Goal: Task Accomplishment & Management: Complete application form

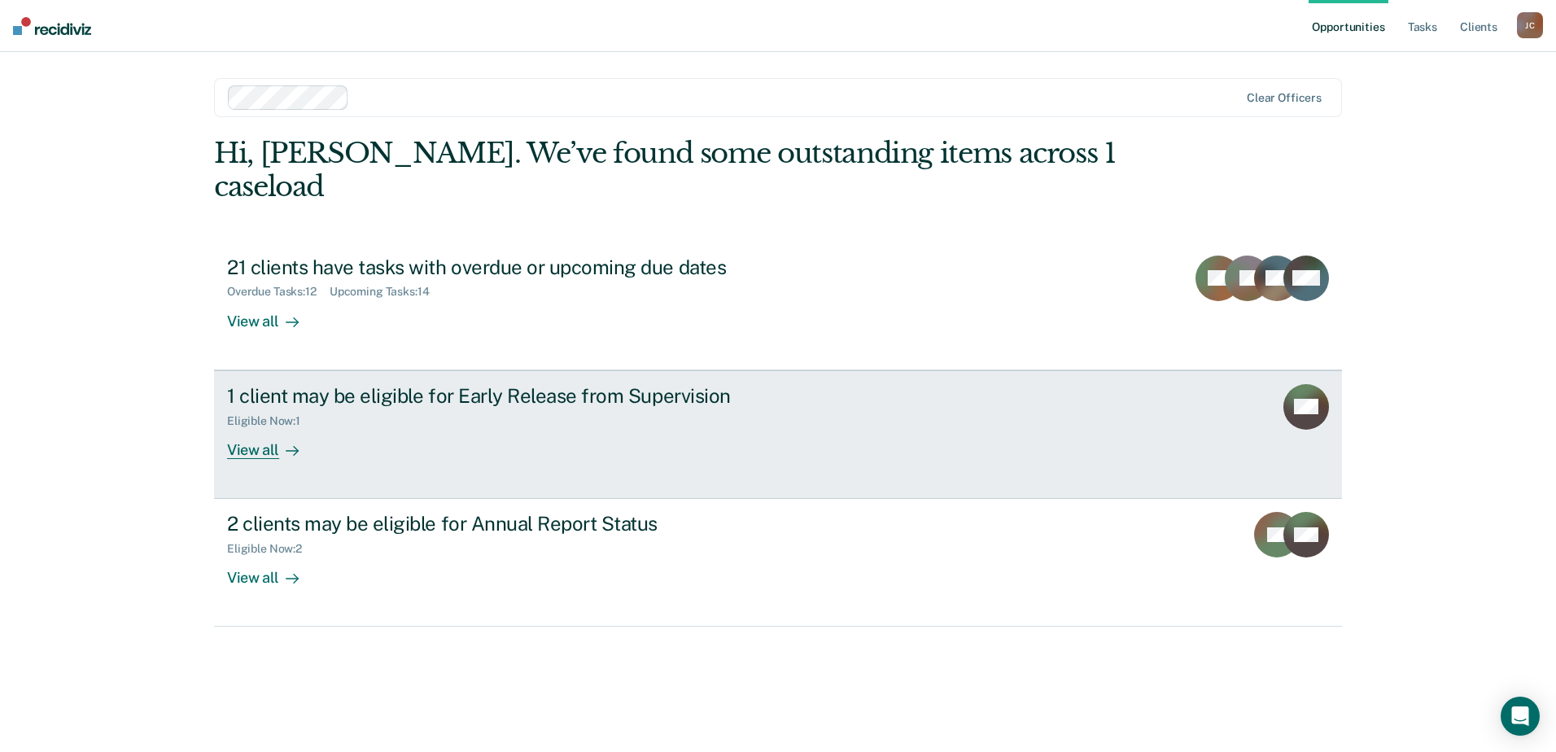
click at [509, 384] on div "1 client may be eligible for Early Release from Supervision" at bounding box center [512, 396] width 571 height 24
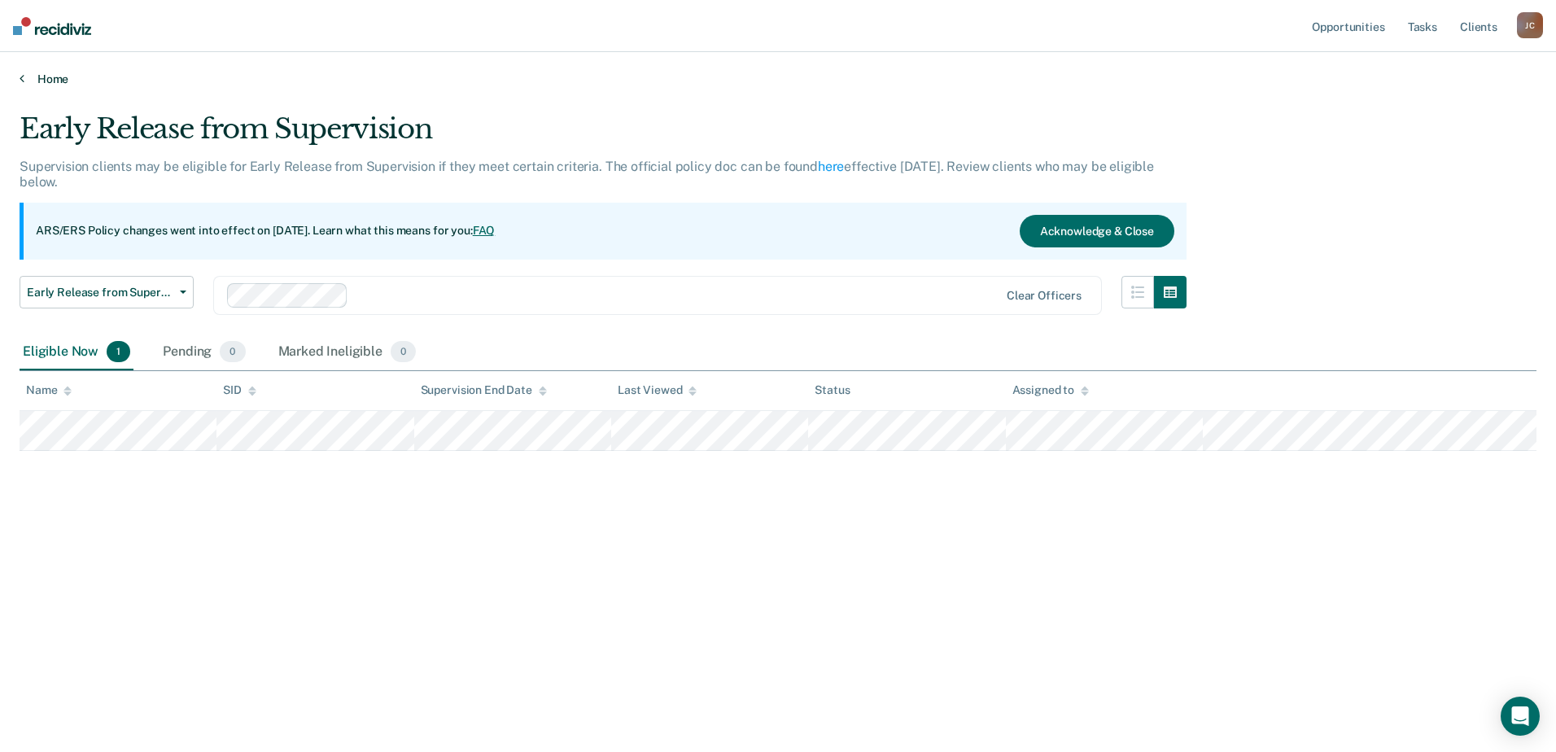
click at [22, 81] on icon at bounding box center [22, 78] width 5 height 13
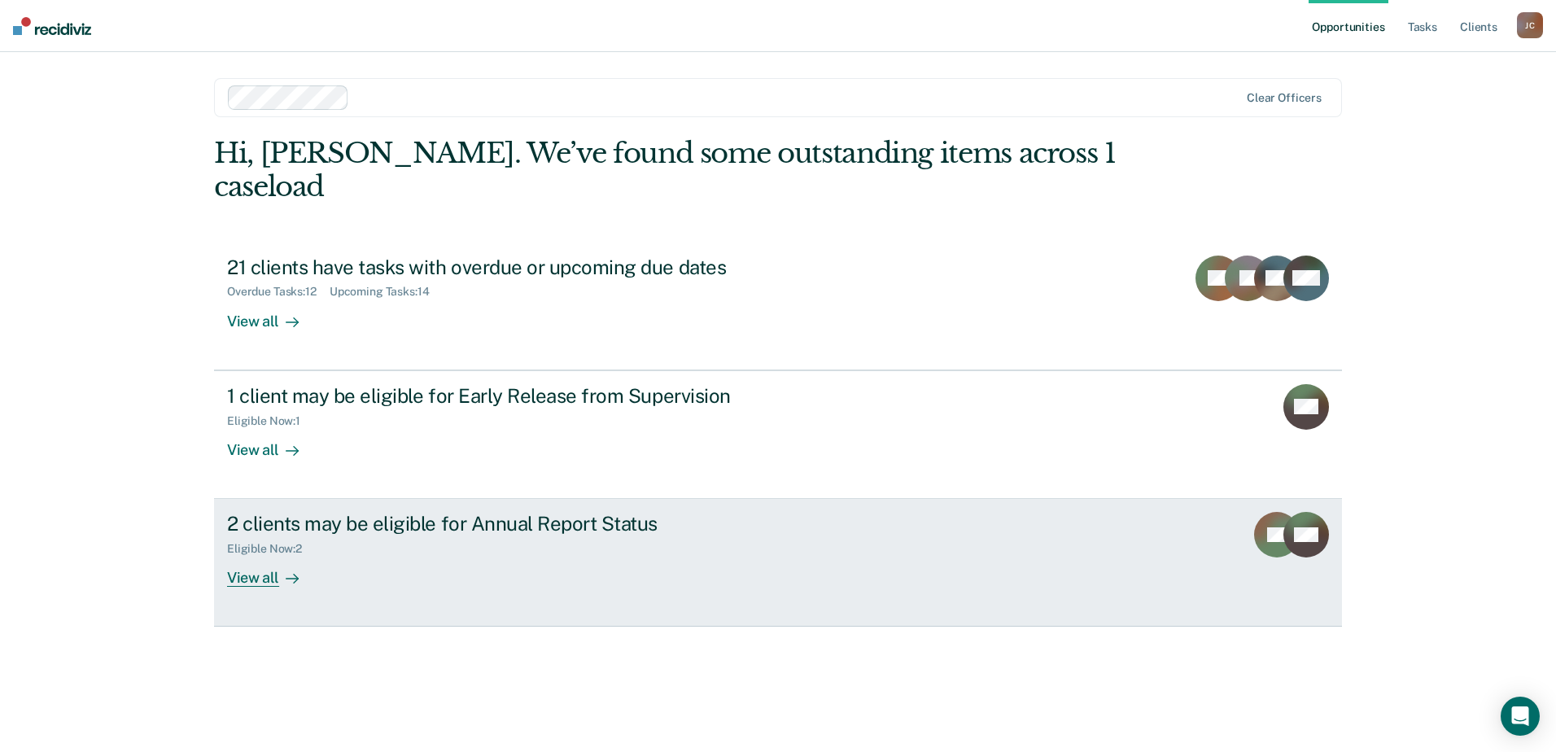
click at [326, 512] on div "2 clients may be eligible for Annual Report Status" at bounding box center [512, 524] width 571 height 24
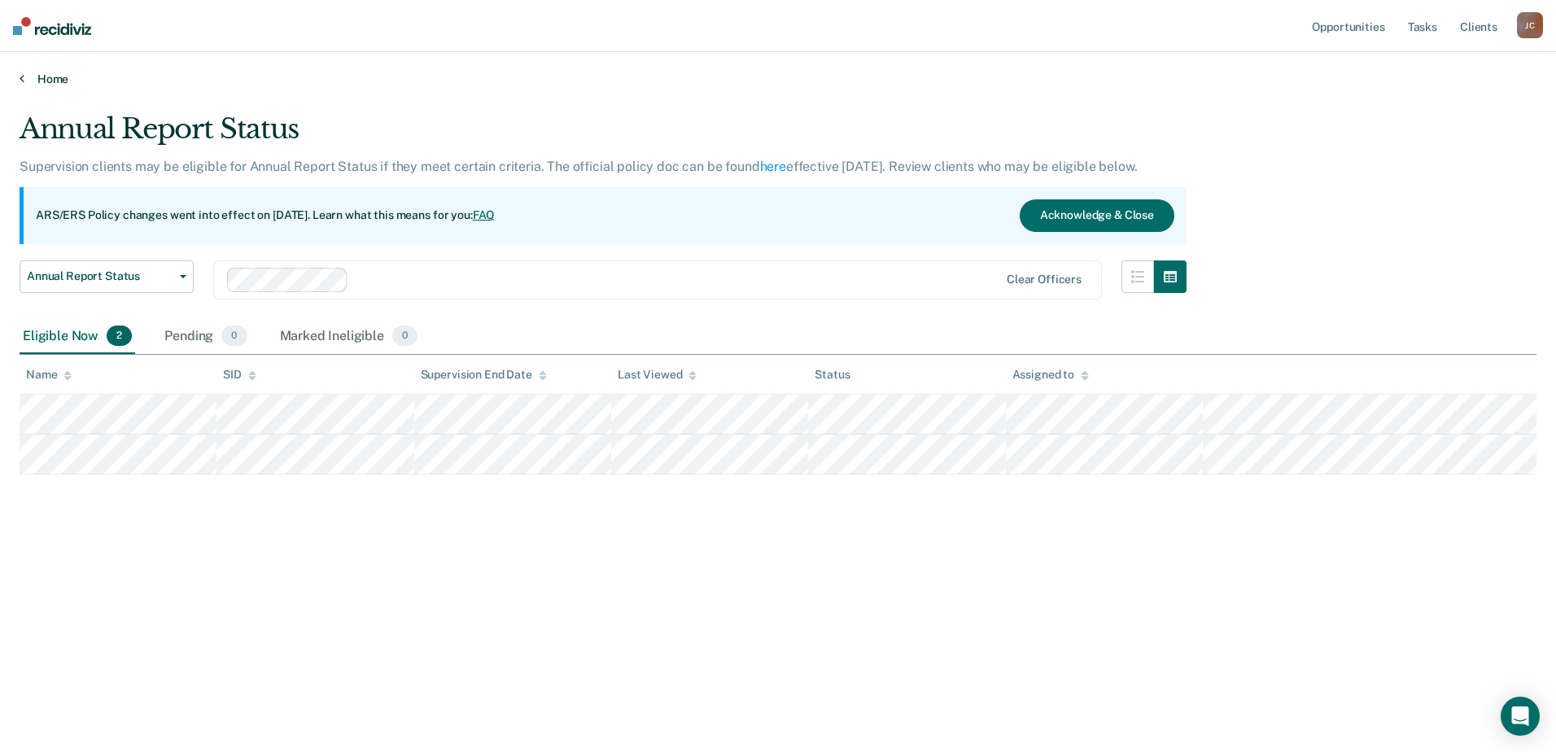
click at [23, 81] on icon at bounding box center [22, 78] width 5 height 13
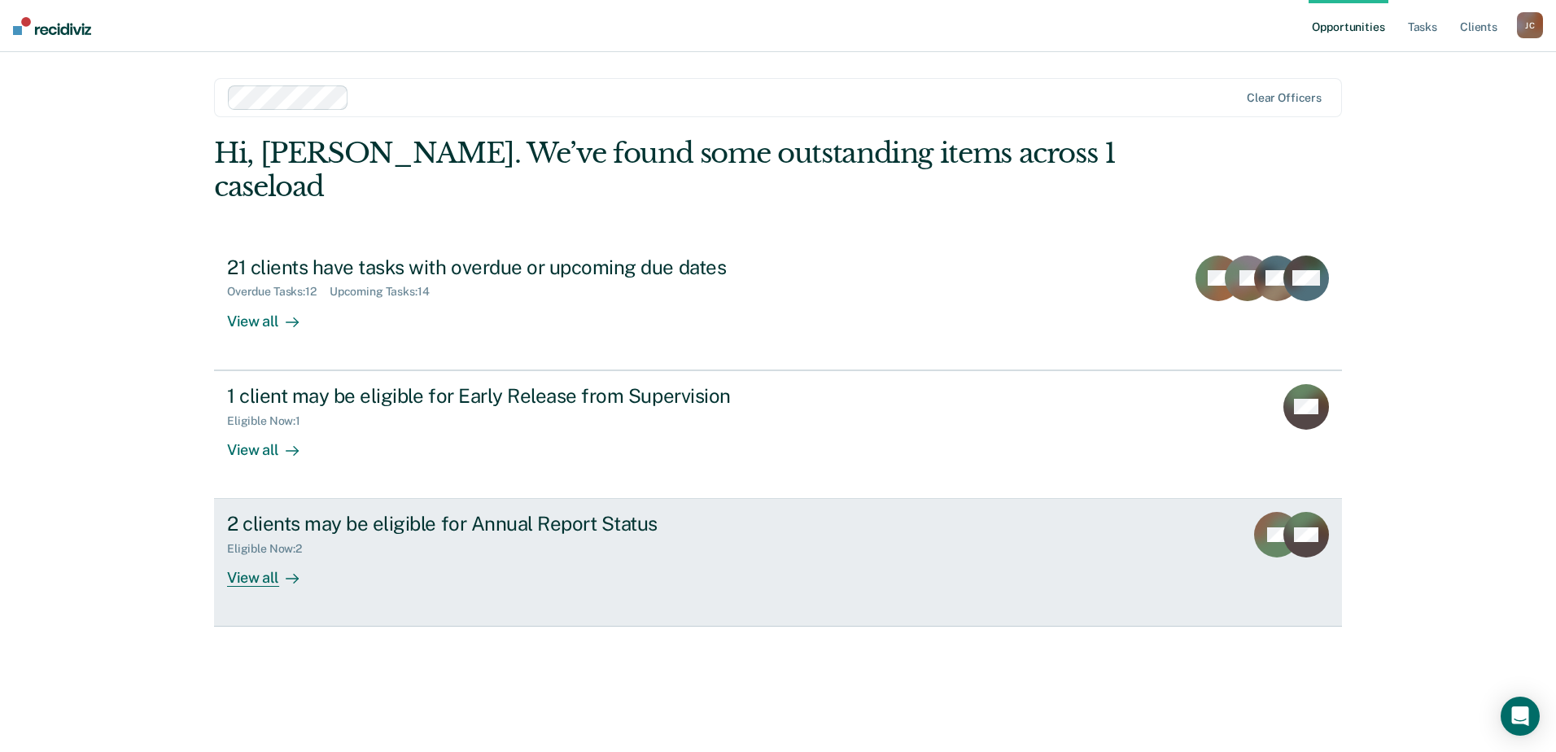
click at [369, 536] on div "Eligible Now : 2" at bounding box center [512, 546] width 571 height 20
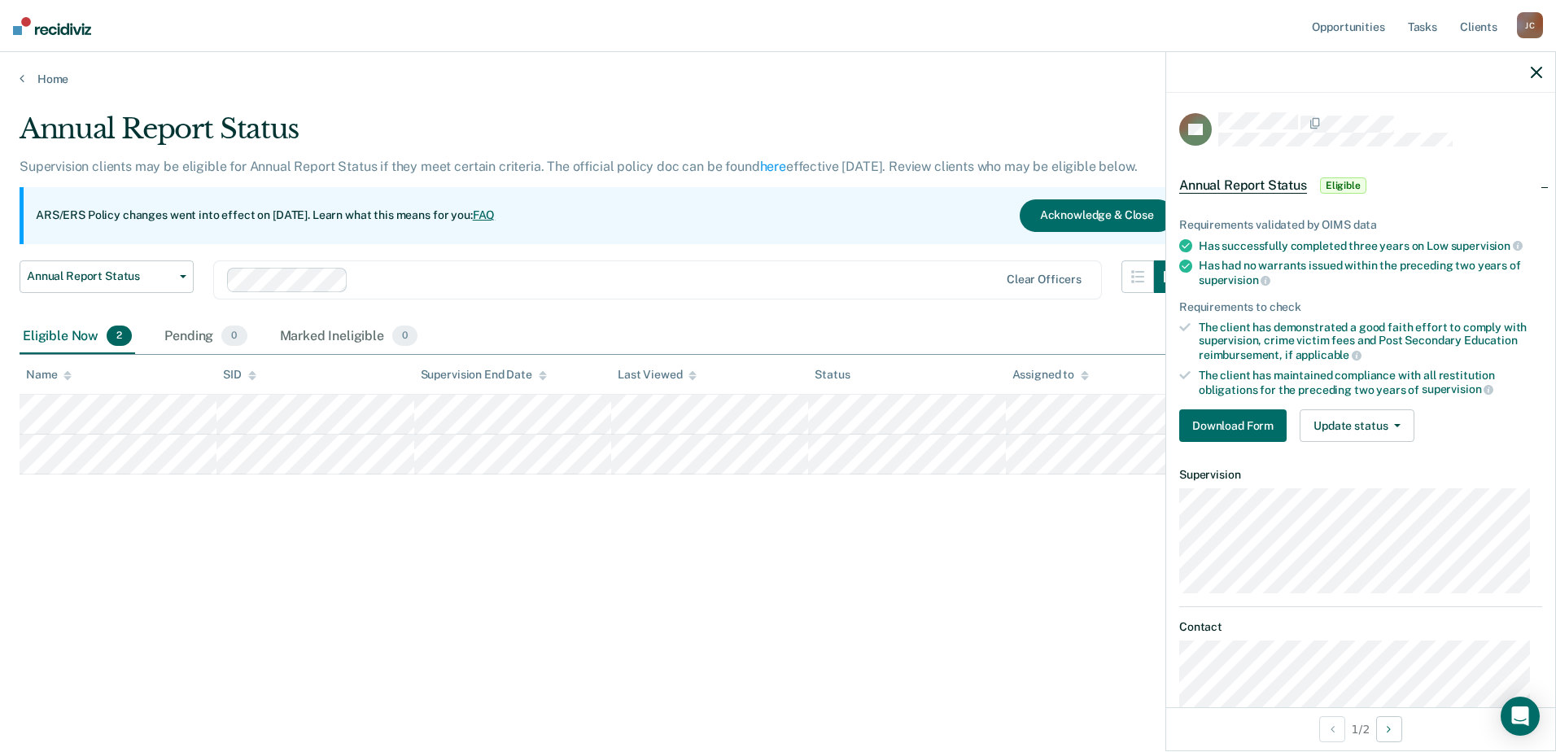
click at [1191, 328] on li "The client has demonstrated a good faith effort to comply with supervision, cri…" at bounding box center [1360, 342] width 363 height 42
click at [1189, 326] on icon at bounding box center [1184, 327] width 11 height 11
click at [1410, 420] on button "Update status" at bounding box center [1357, 425] width 115 height 33
click at [1474, 405] on div "Requirements validated by OIMS data Has successfully completed three years on L…" at bounding box center [1360, 323] width 389 height 263
click at [1227, 431] on button "Download Form" at bounding box center [1232, 425] width 107 height 33
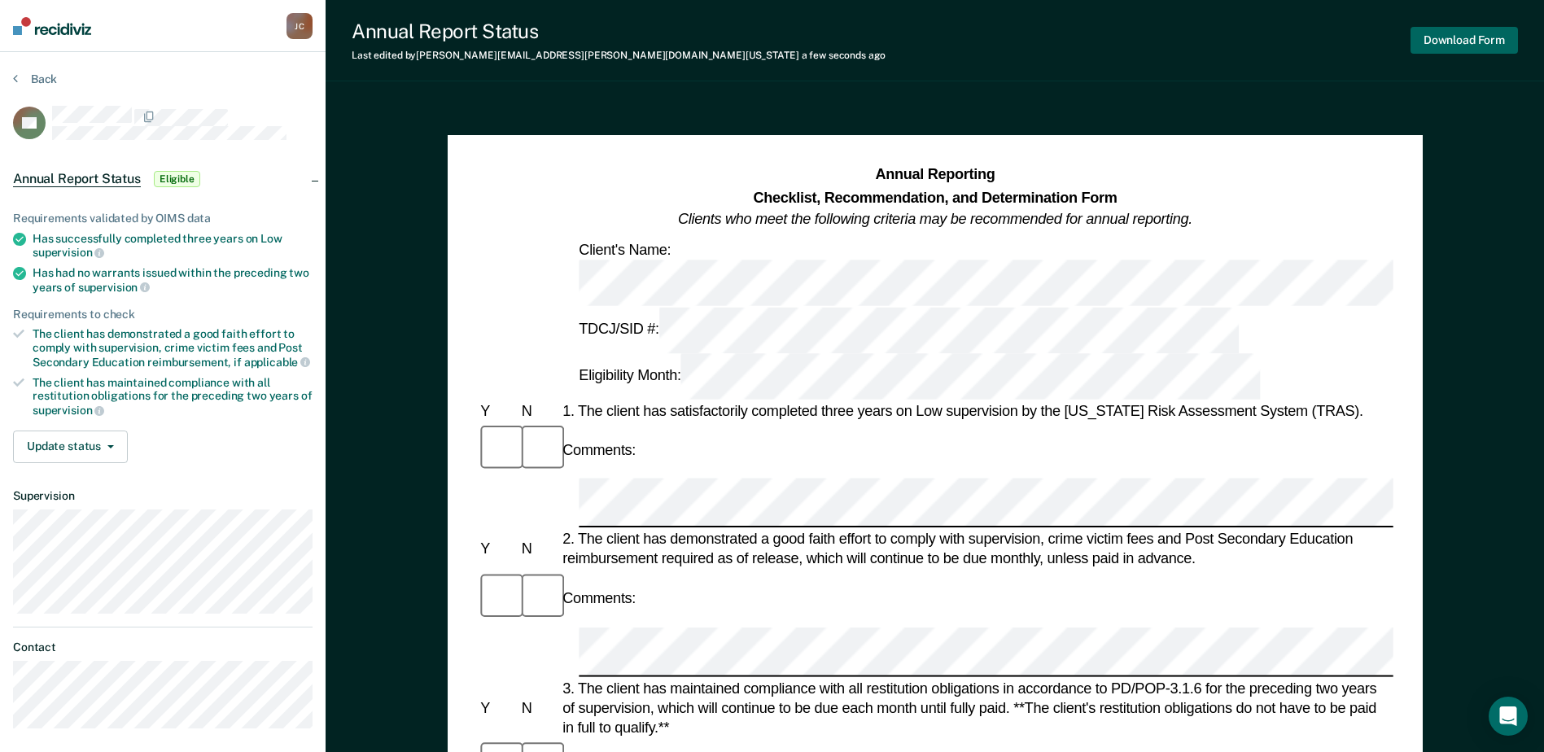
click at [1476, 36] on button "Download Form" at bounding box center [1464, 40] width 107 height 27
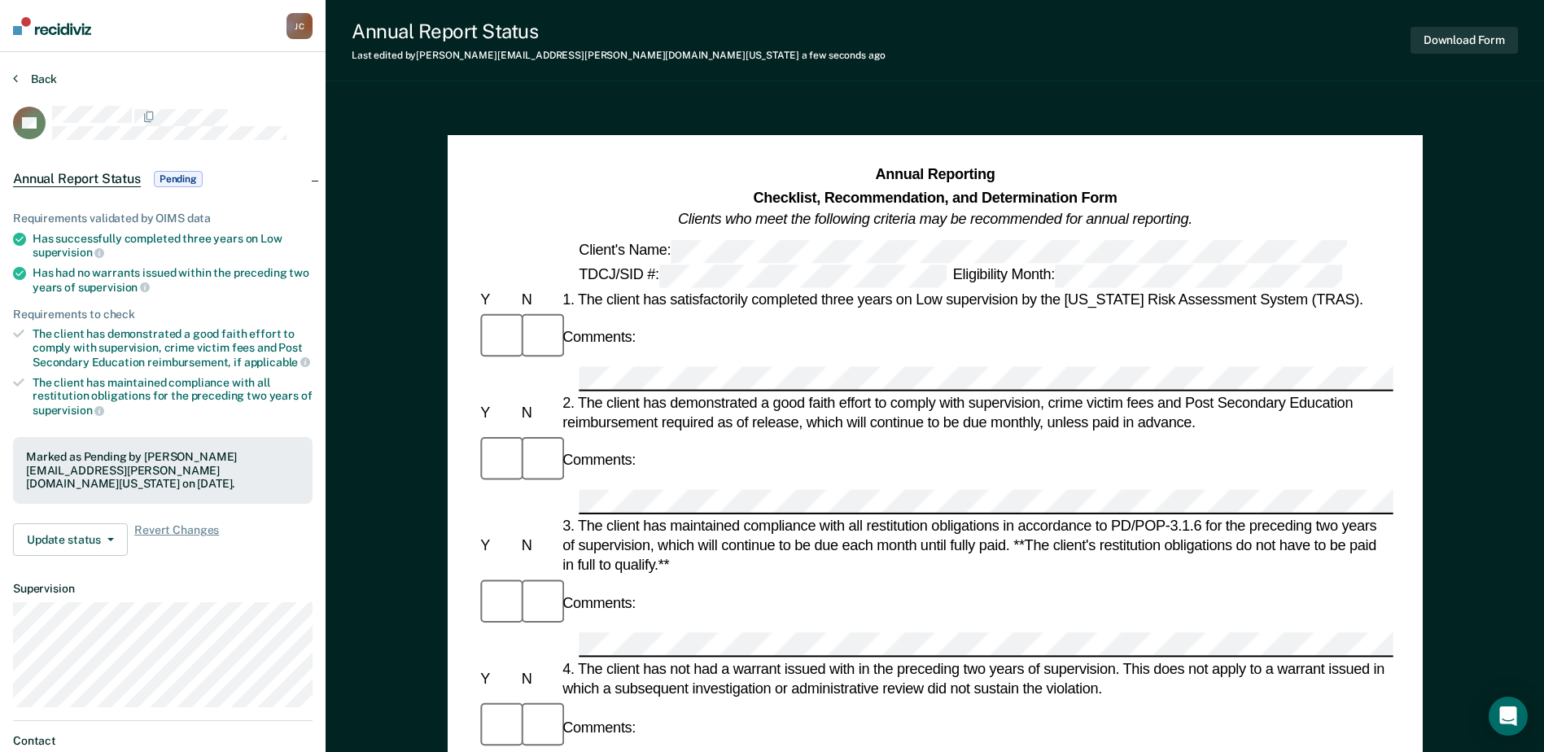
click at [37, 81] on button "Back" at bounding box center [35, 79] width 44 height 15
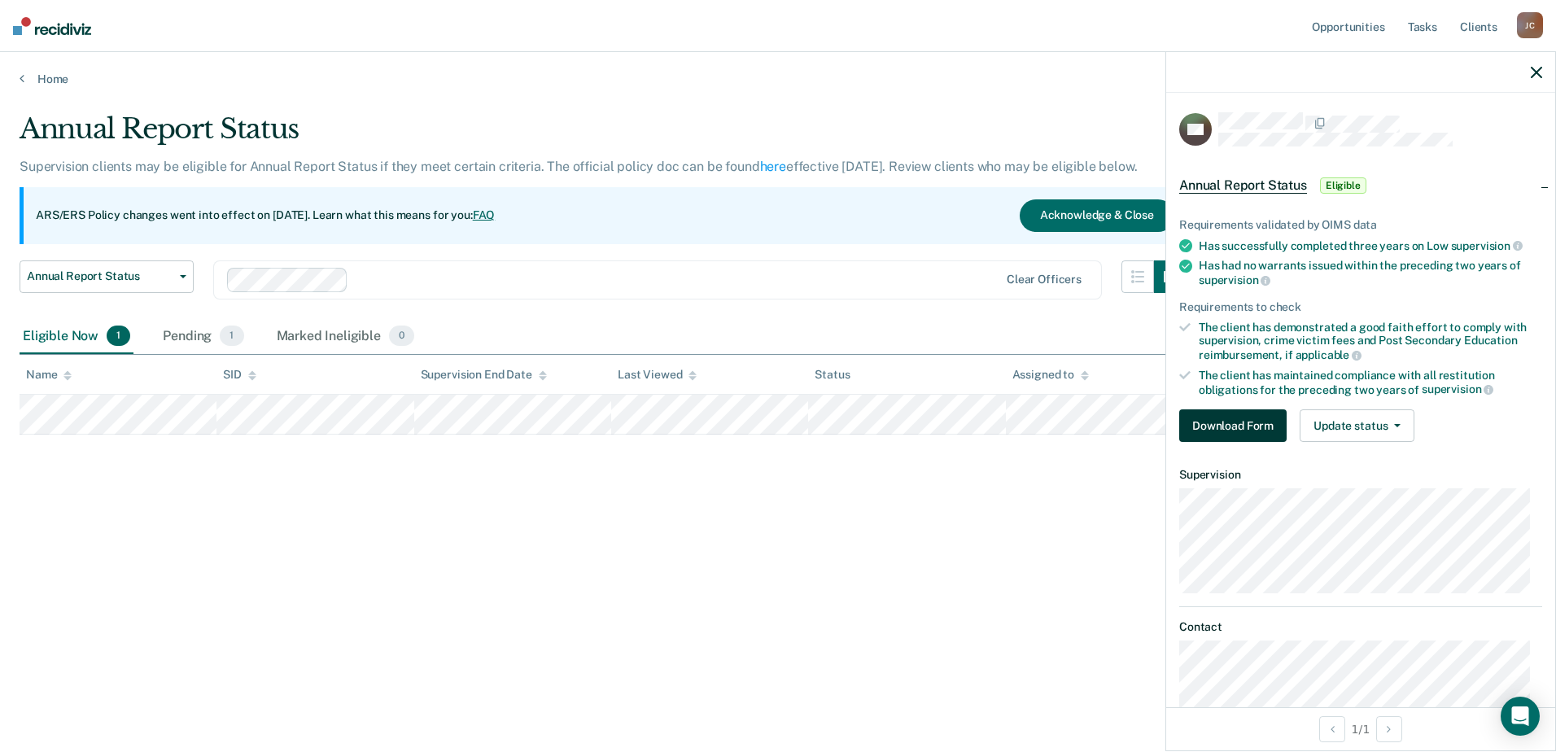
click at [1208, 422] on button "Download Form" at bounding box center [1232, 425] width 107 height 33
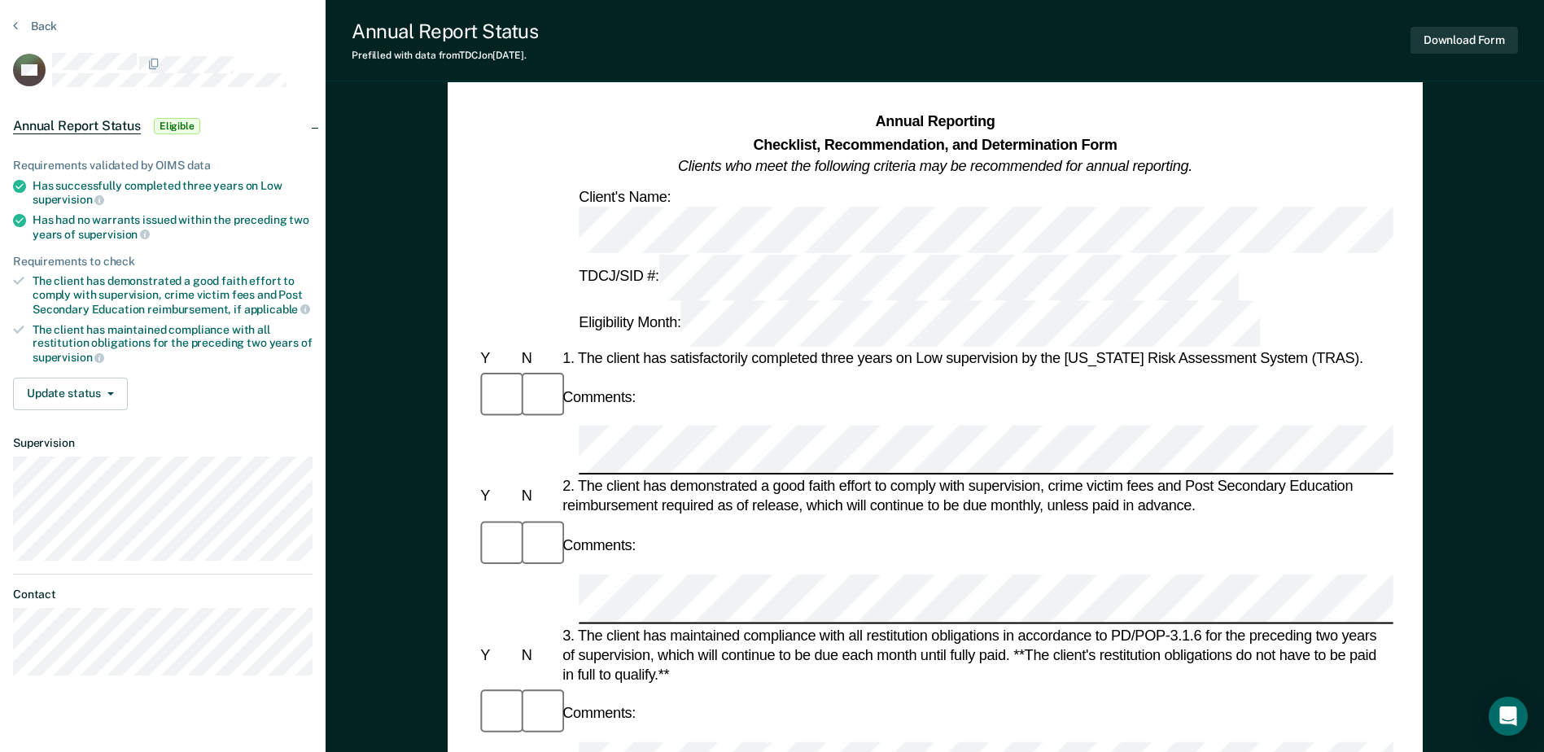
scroll to position [81, 0]
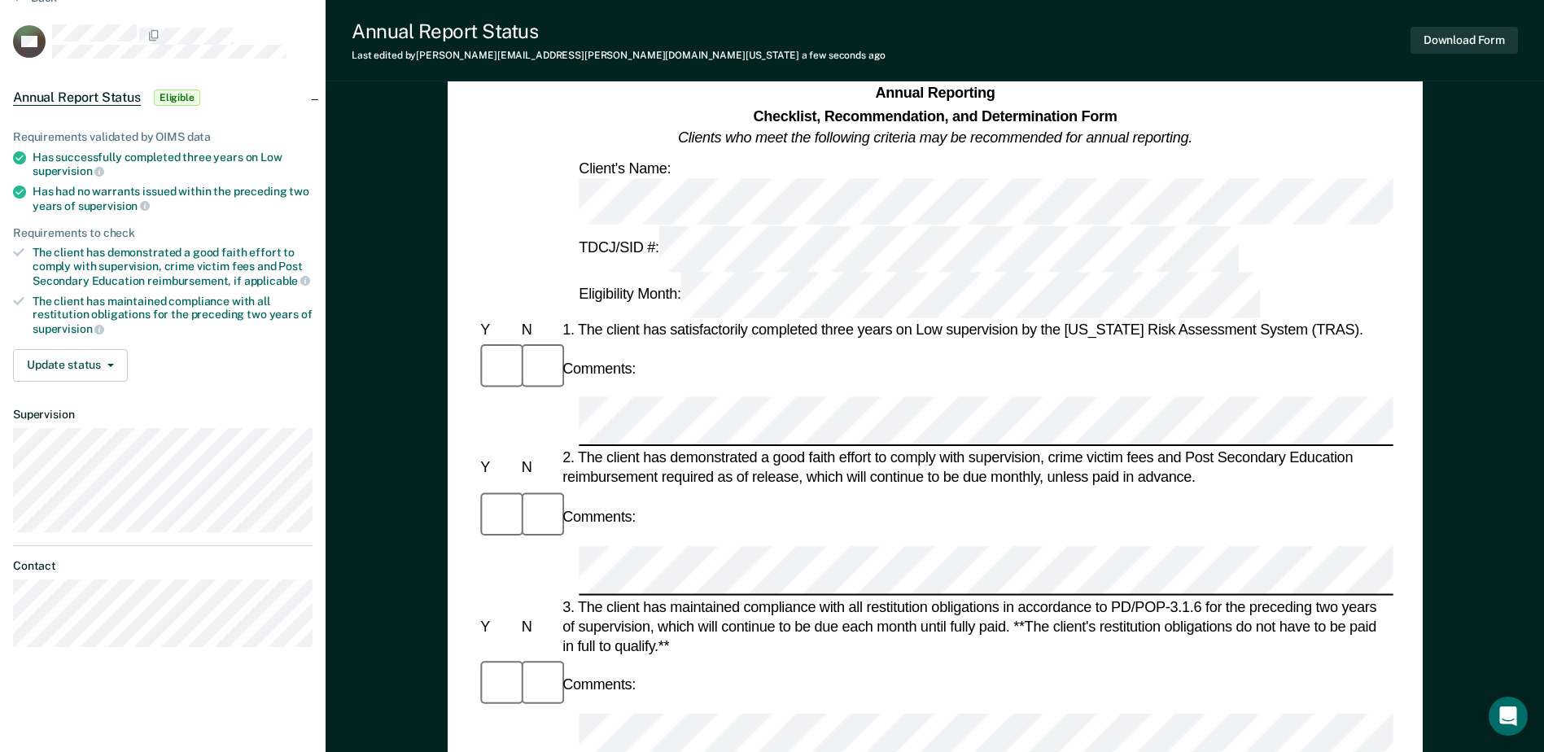
click at [549, 545] on div at bounding box center [935, 570] width 916 height 50
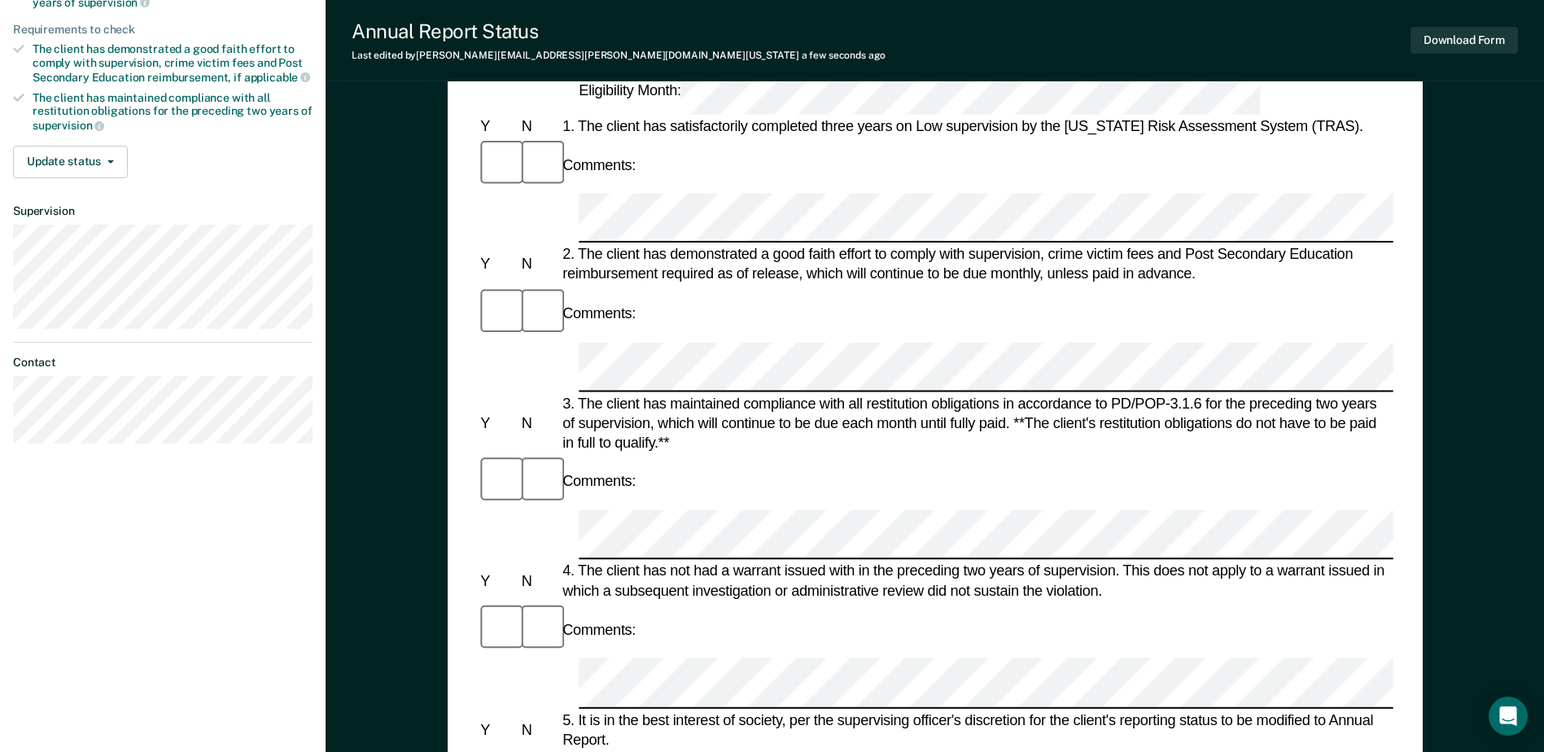
scroll to position [326, 0]
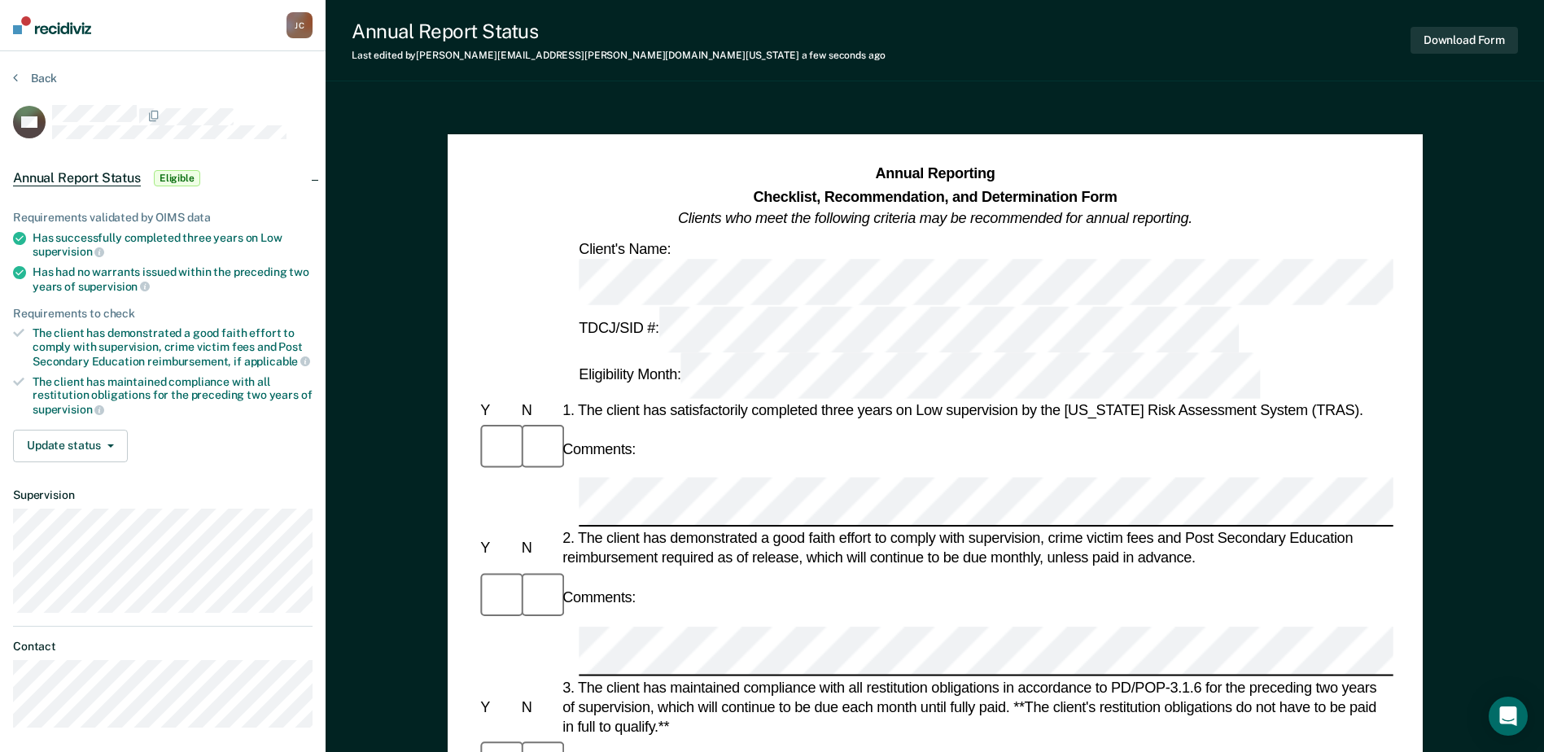
scroll to position [0, 0]
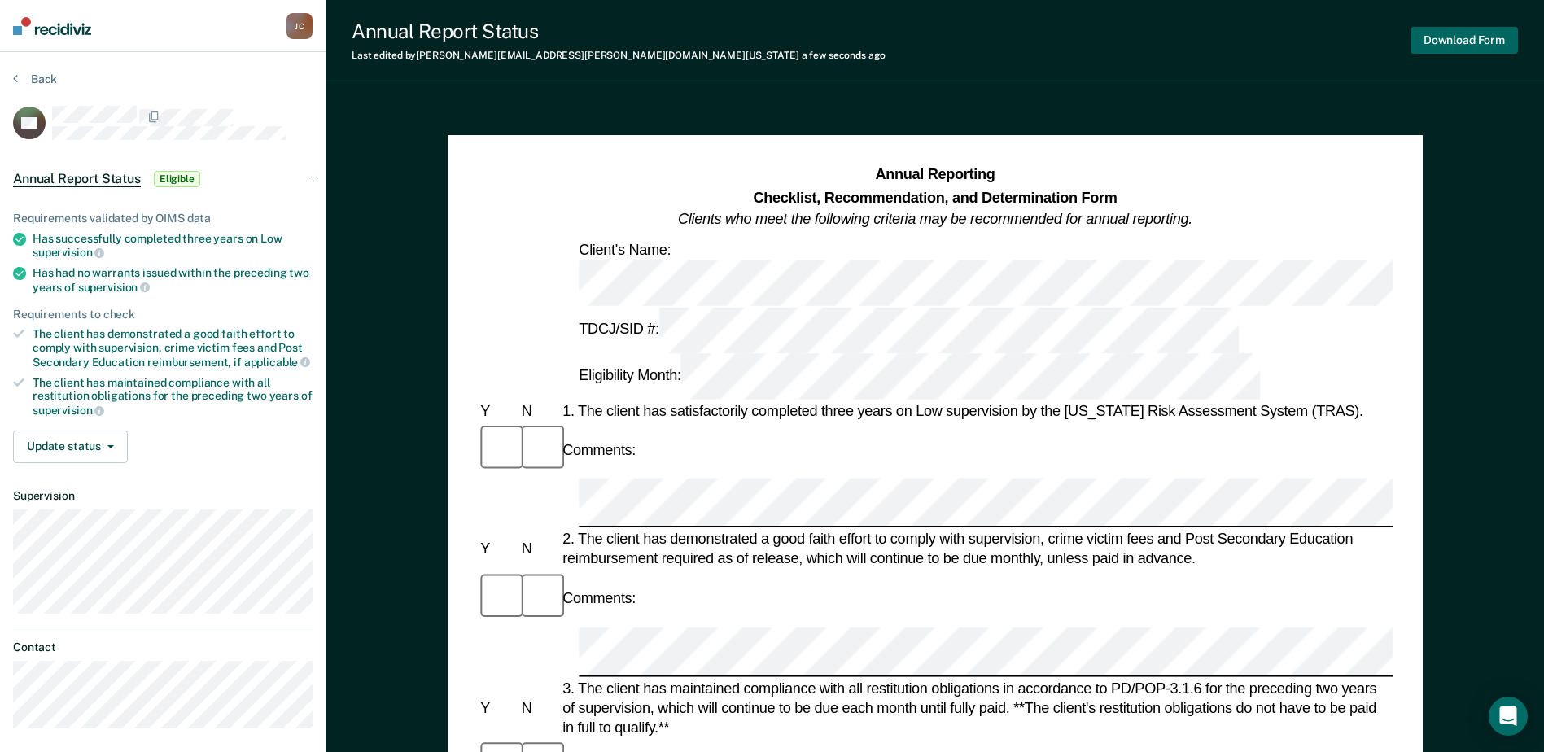
click at [1434, 37] on button "Download Form" at bounding box center [1464, 40] width 107 height 27
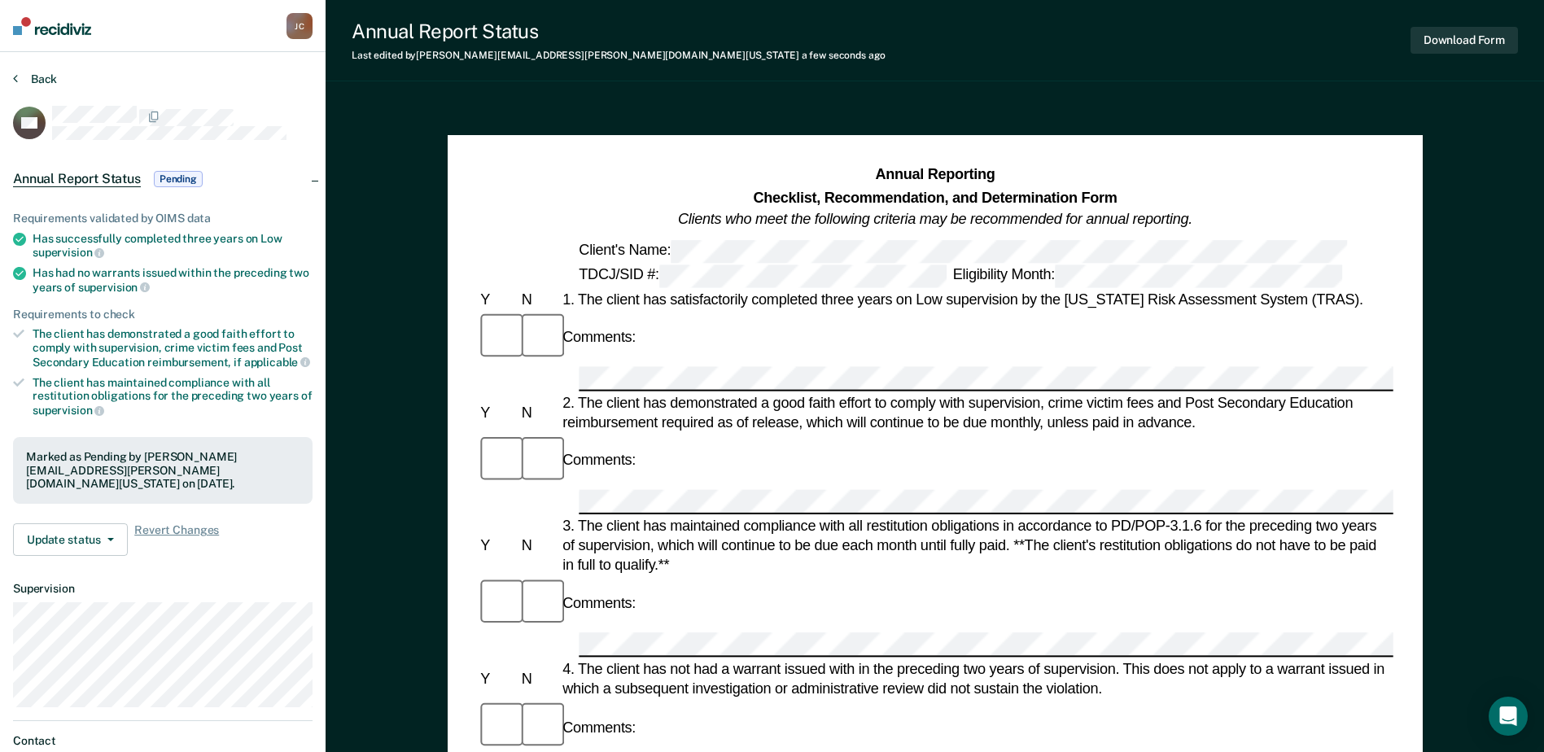
click at [36, 79] on button "Back" at bounding box center [35, 79] width 44 height 15
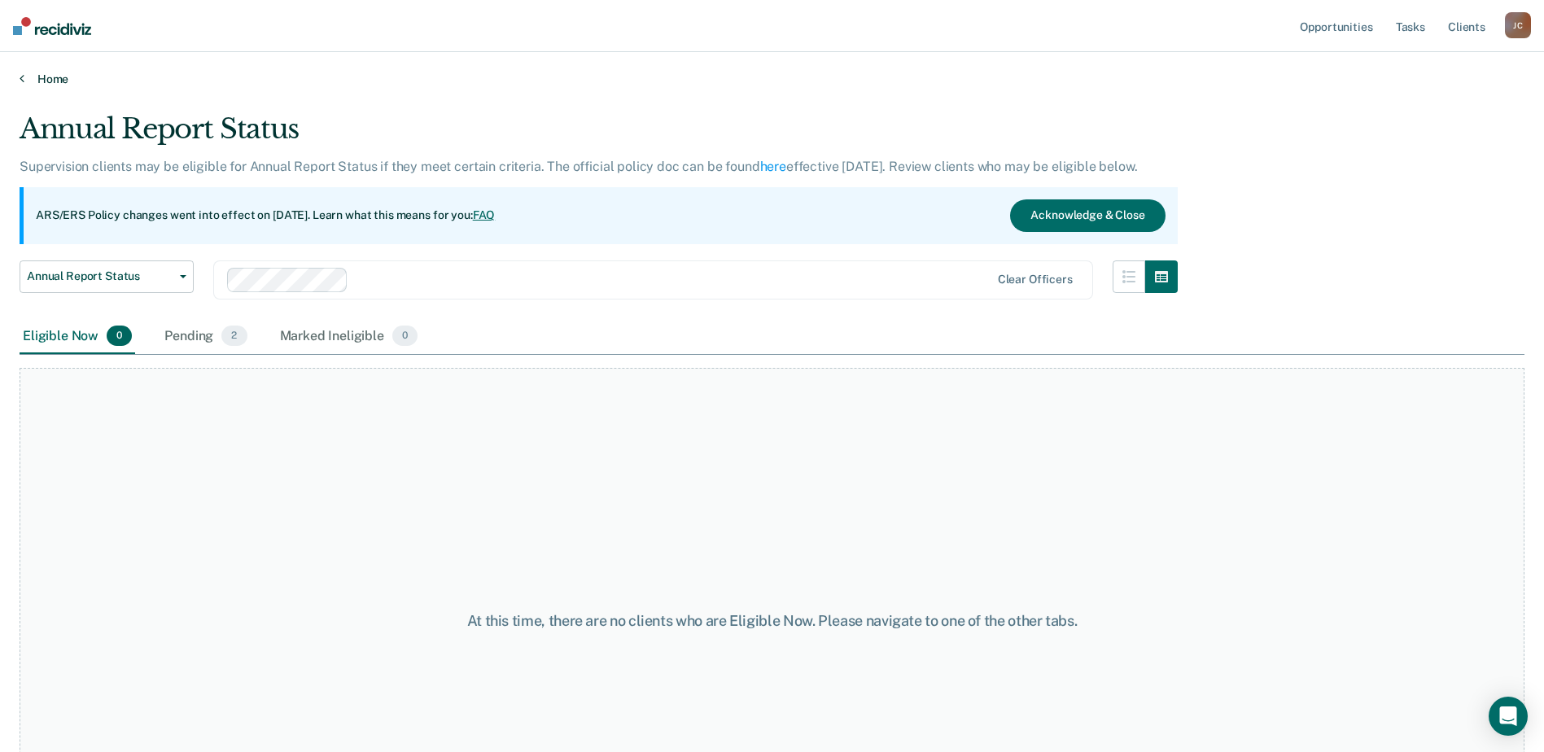
click at [35, 85] on link "Home" at bounding box center [772, 79] width 1505 height 15
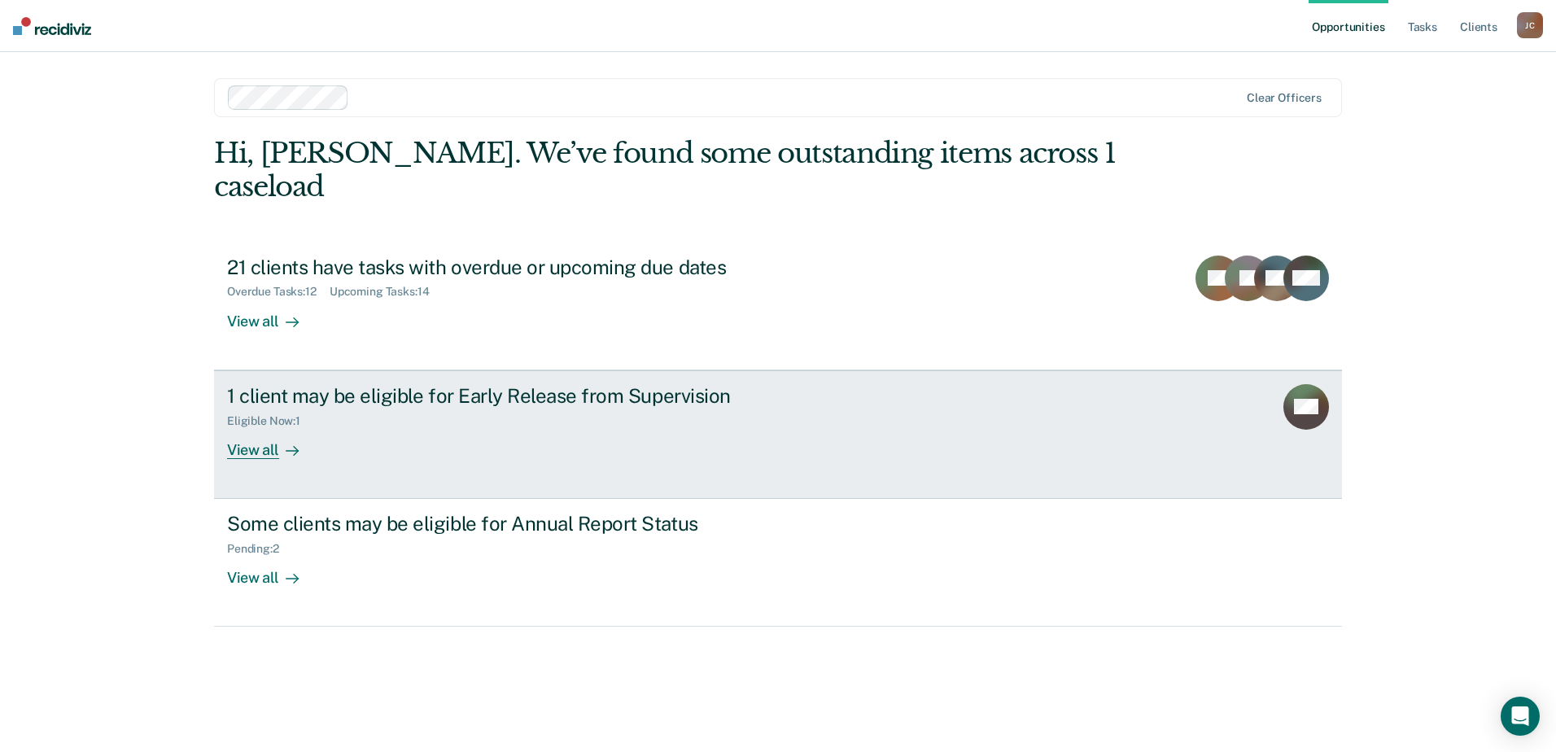
click at [409, 420] on div "1 client may be eligible for Early Release from Supervision Eligible Now : 1 Vi…" at bounding box center [532, 421] width 610 height 75
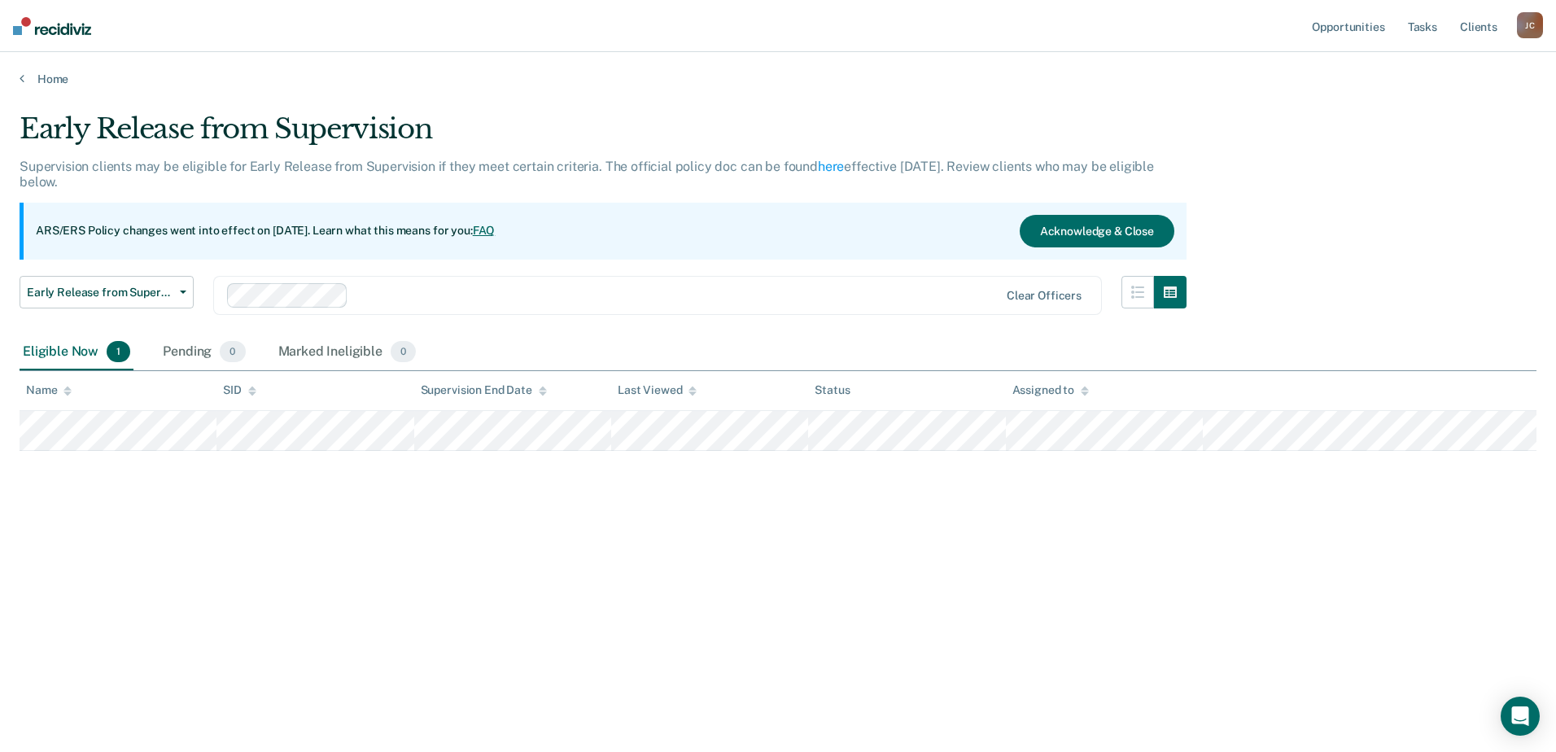
click at [200, 515] on div "Early Release from Supervision Supervision clients may be eligible for Early Re…" at bounding box center [778, 371] width 1517 height 518
click at [180, 291] on span "button" at bounding box center [179, 292] width 13 height 3
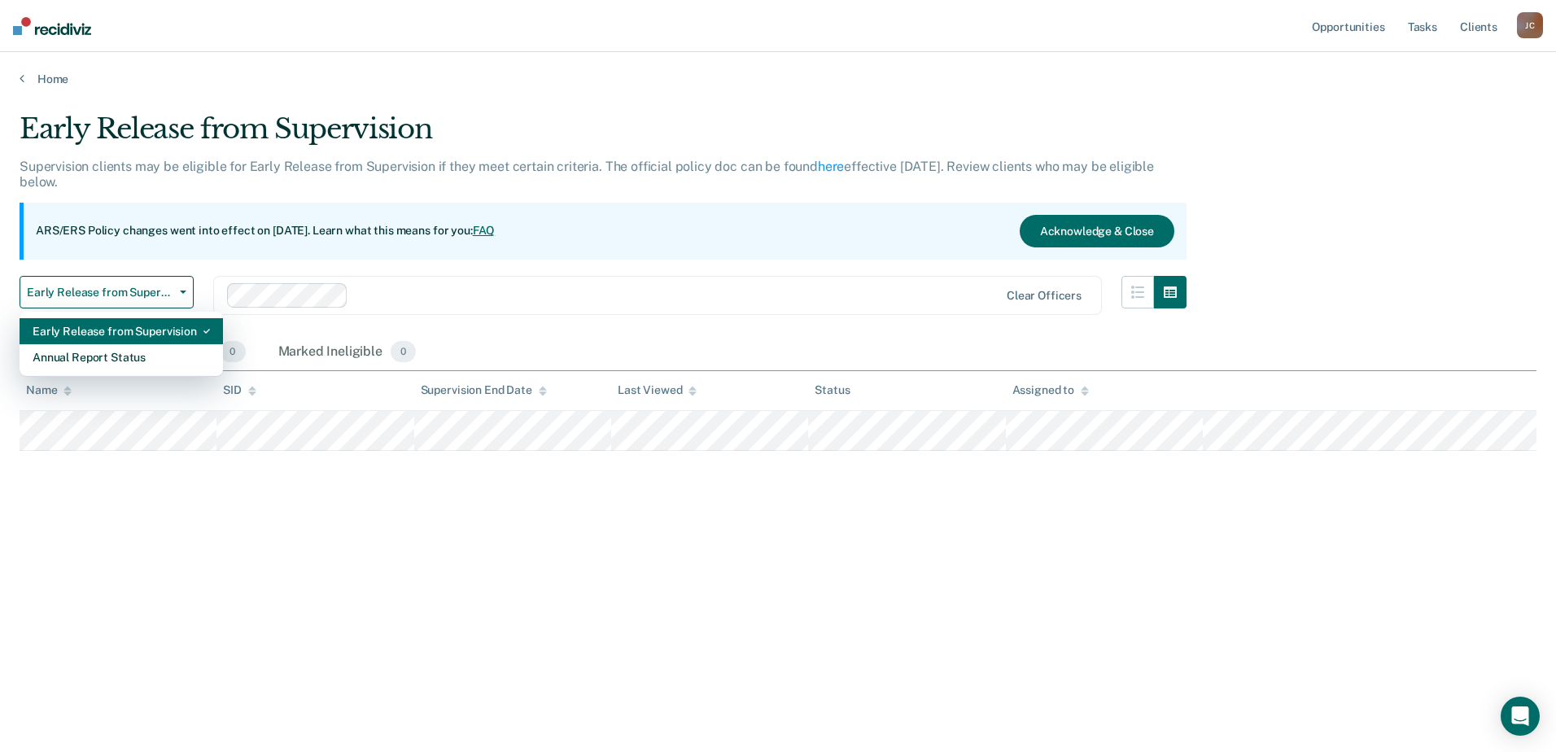
click at [173, 330] on div "Early Release from Supervision" at bounding box center [121, 331] width 177 height 26
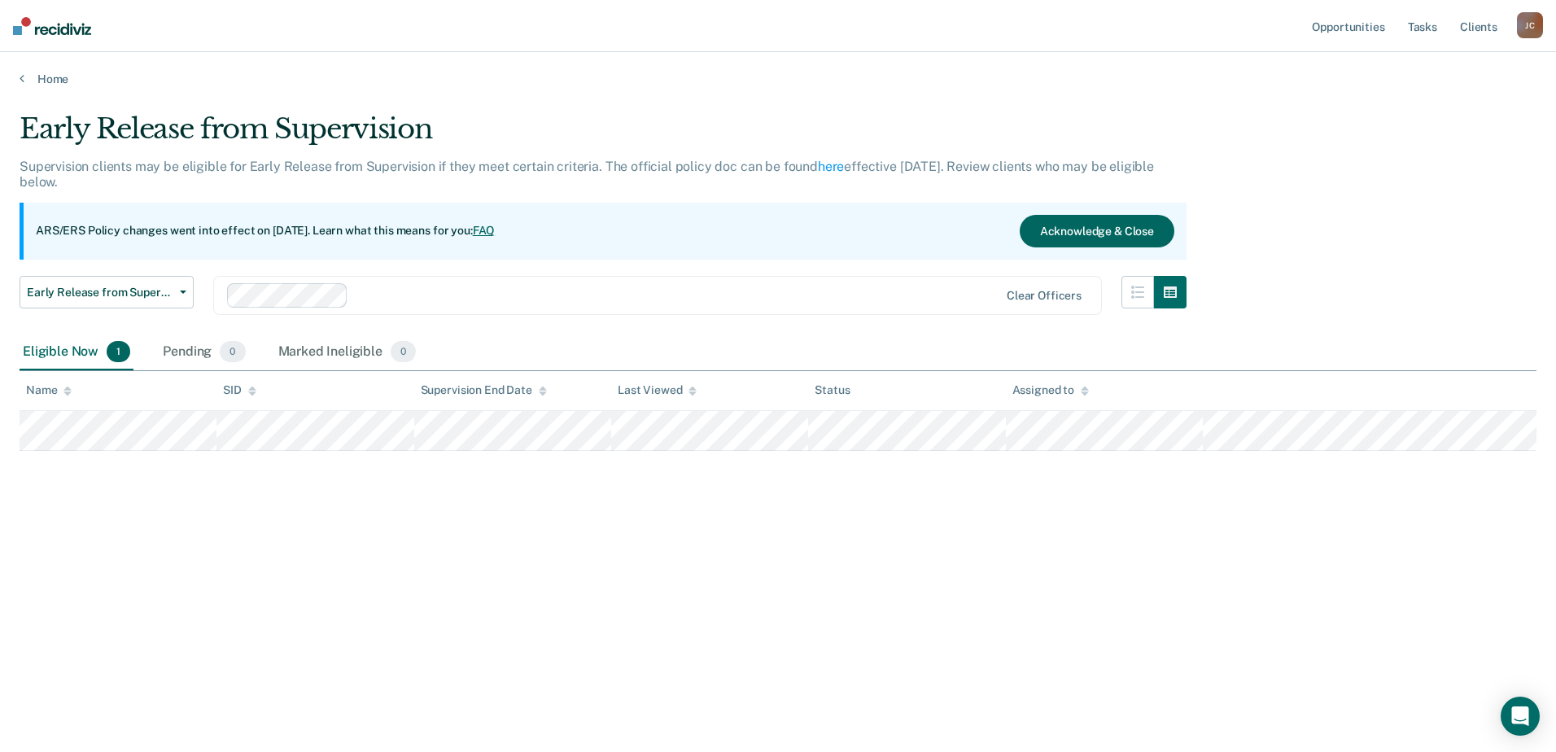
click at [1140, 234] on button "Acknowledge & Close" at bounding box center [1097, 231] width 155 height 33
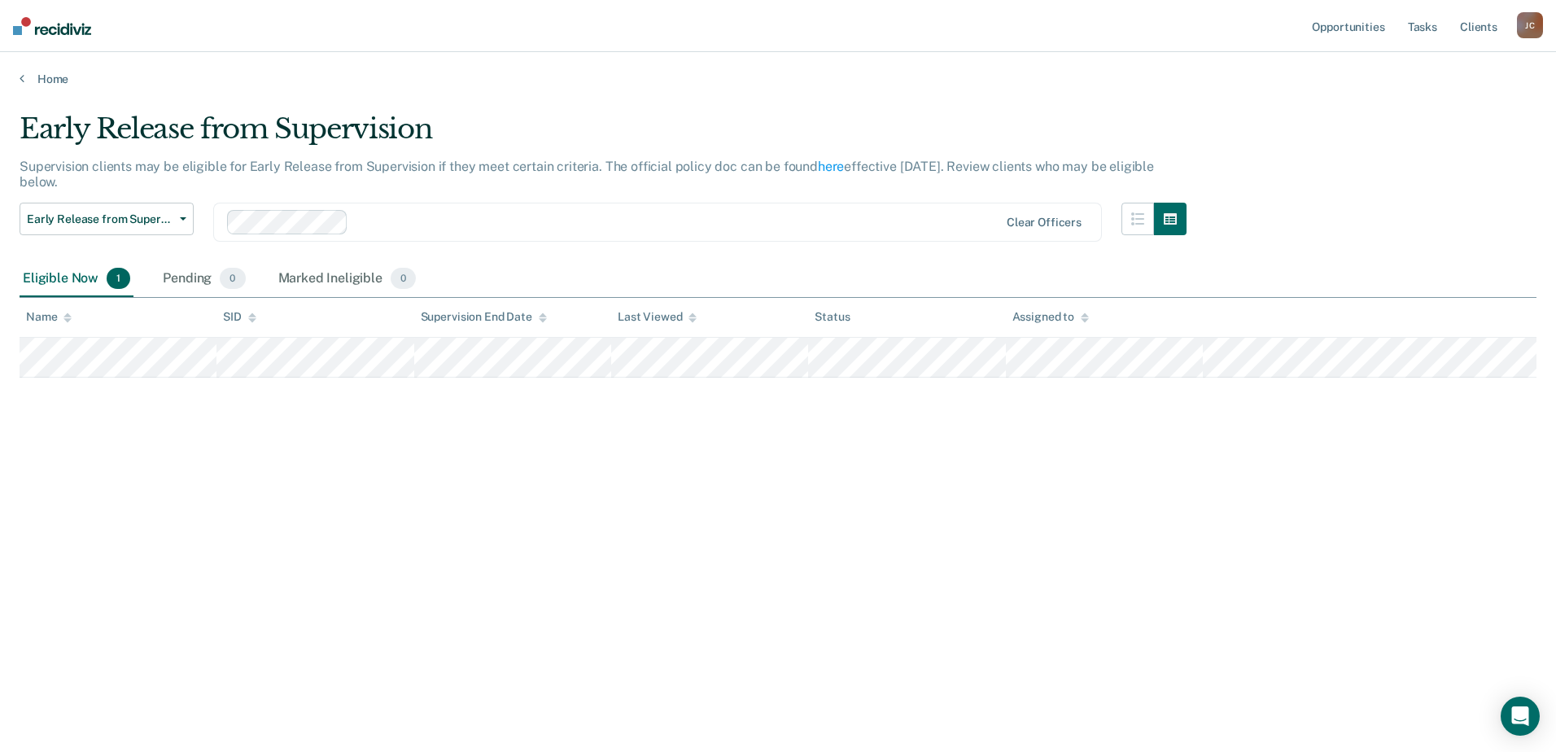
drag, startPoint x: 830, startPoint y: 590, endPoint x: 793, endPoint y: 558, distance: 49.1
click at [829, 590] on div "Early Release from Supervision Supervision clients may be eligible for Early Re…" at bounding box center [778, 371] width 1517 height 518
click at [538, 463] on div "Early Release from Supervision Supervision clients may be eligible for Early Re…" at bounding box center [778, 371] width 1517 height 518
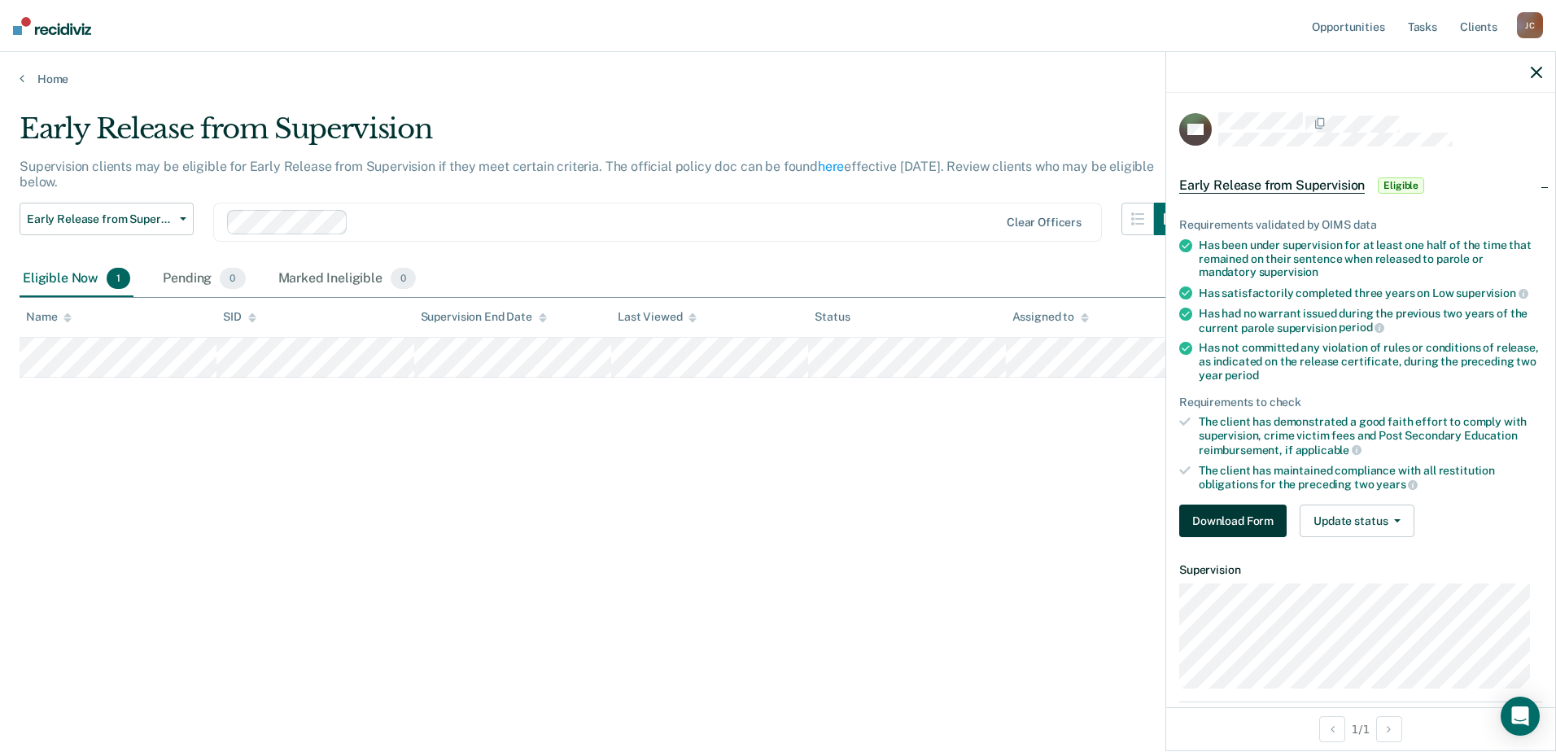
click at [1230, 505] on button "Download Form" at bounding box center [1232, 521] width 107 height 33
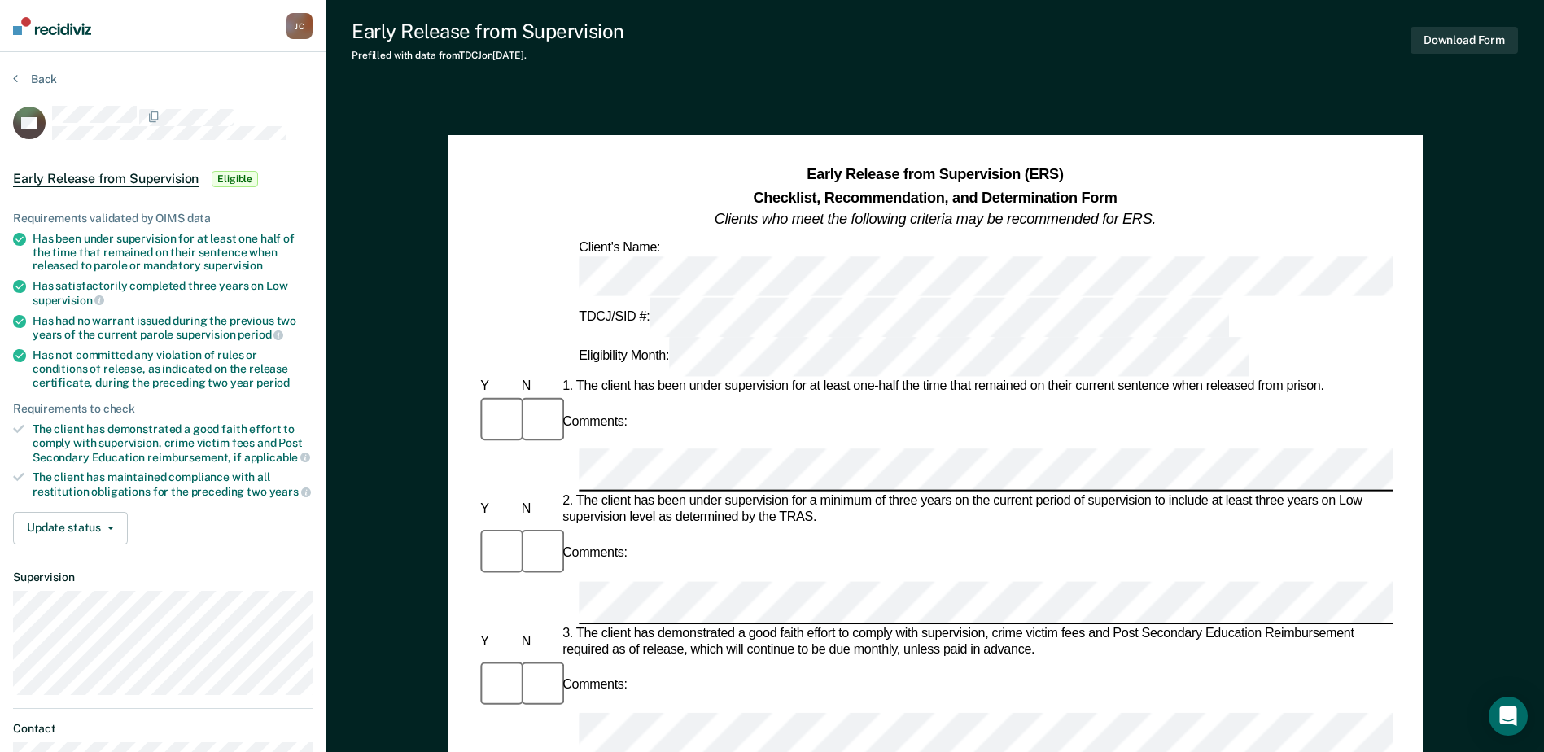
click at [645, 259] on div "Client's Name:" at bounding box center [1260, 267] width 1371 height 56
click at [619, 297] on div "TDCJ/SID #:" at bounding box center [903, 317] width 657 height 40
click at [1023, 337] on div "Eligibility Month:" at bounding box center [913, 357] width 676 height 40
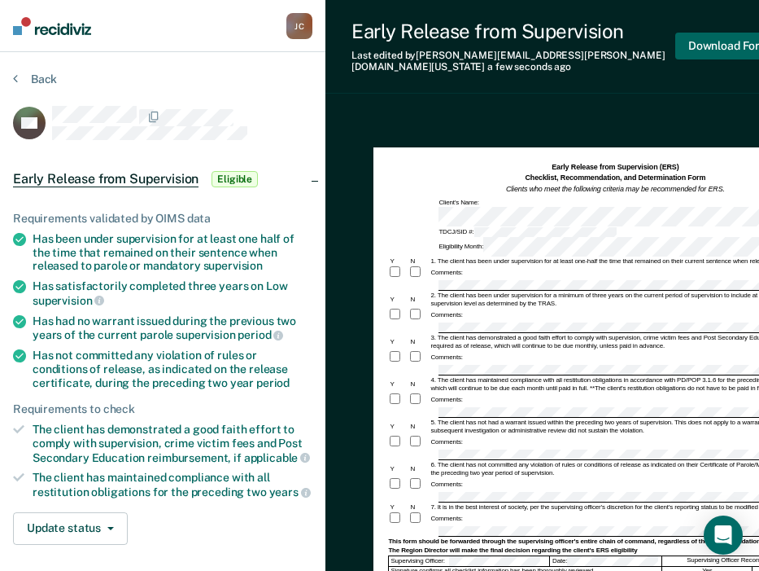
click at [711, 45] on button "Download Form" at bounding box center [729, 46] width 107 height 27
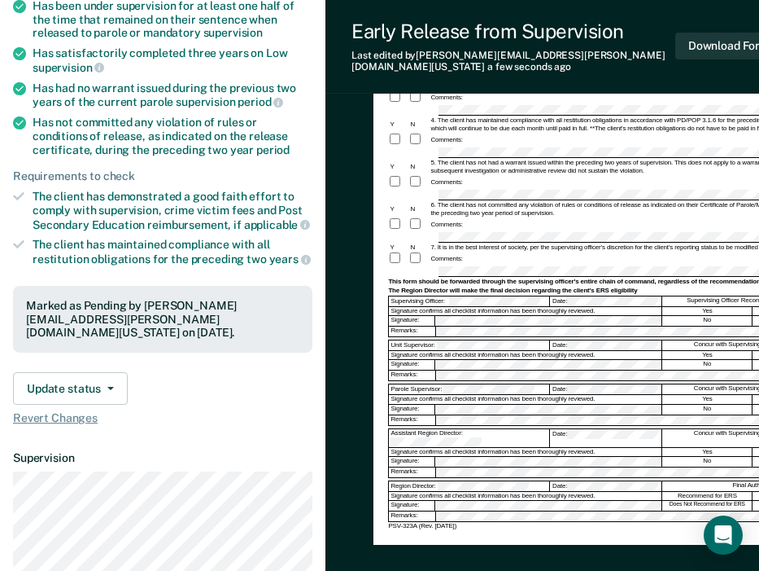
scroll to position [244, 0]
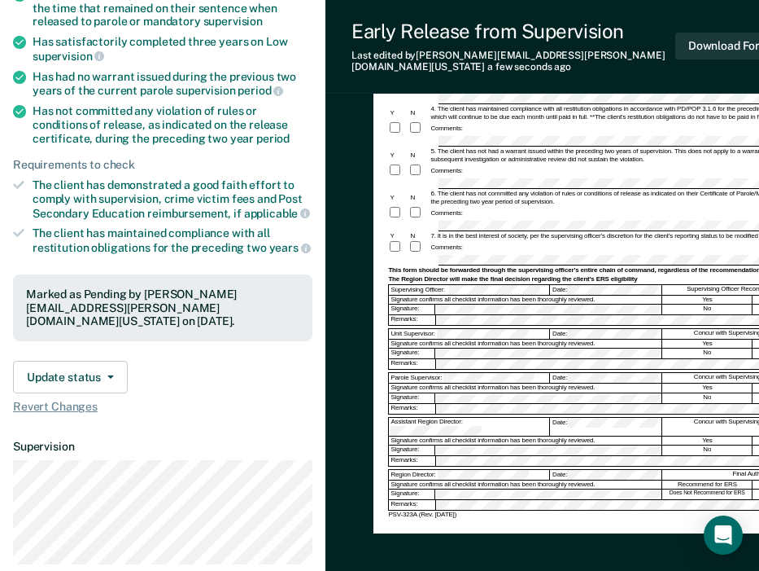
click at [462, 510] on div "PSV-323A (Rev. [DATE])" at bounding box center [615, 514] width 454 height 8
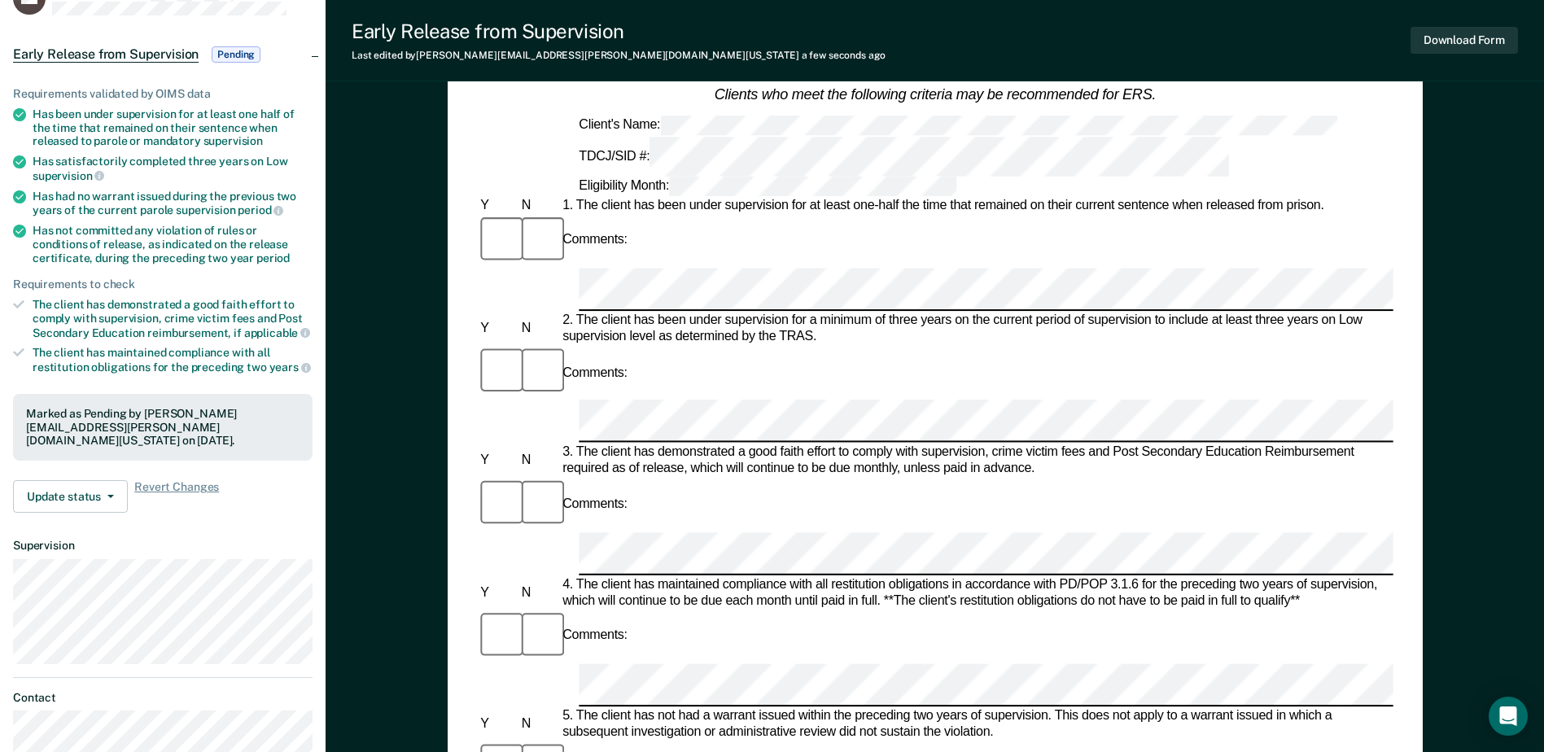
scroll to position [0, 0]
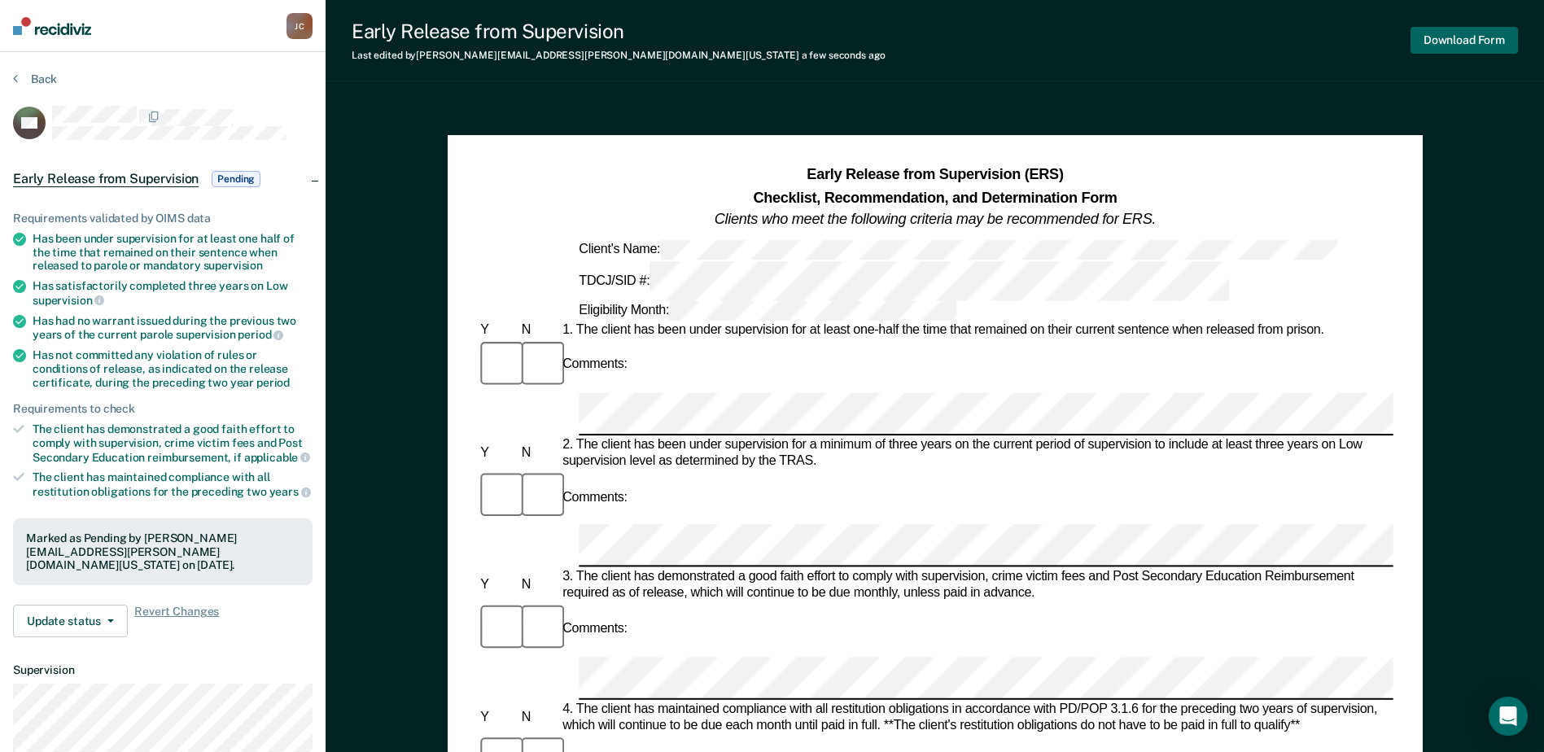
click at [1436, 44] on button "Download Form" at bounding box center [1464, 40] width 107 height 27
